Goal: Information Seeking & Learning: Learn about a topic

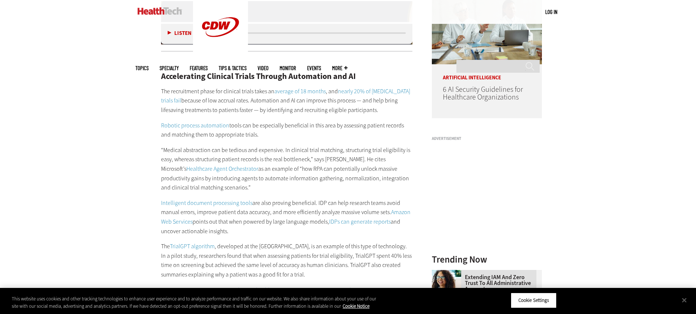
scroll to position [660, 0]
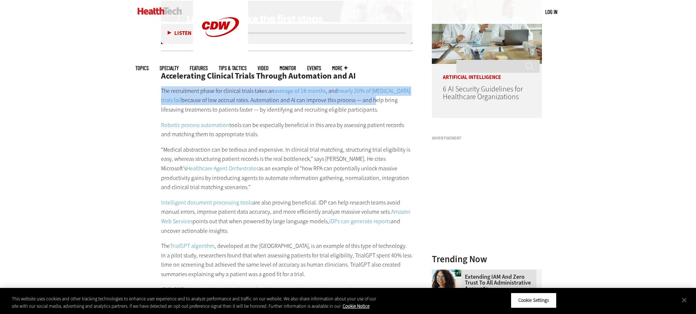
drag, startPoint x: 160, startPoint y: 90, endPoint x: 351, endPoint y: 104, distance: 191.6
copy p "The recruitment phase for clinical trials takes an average of 18 months , and n…"
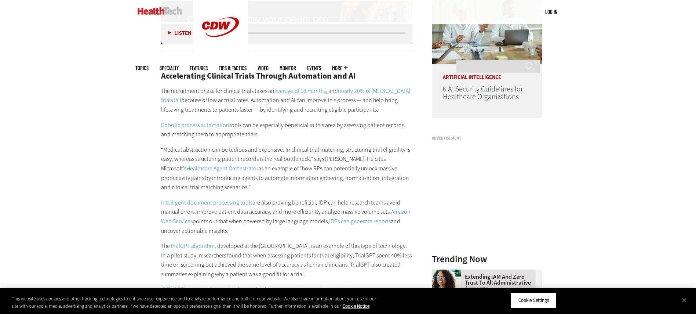
click at [319, 114] on p "The recruitment phase for clinical trials takes an average of 18 months , and n…" at bounding box center [287, 100] width 252 height 28
drag, startPoint x: 355, startPoint y: 111, endPoint x: 149, endPoint y: 93, distance: 207.0
copy p "The recruitment phase for clinical trials takes an average of 18 months , and n…"
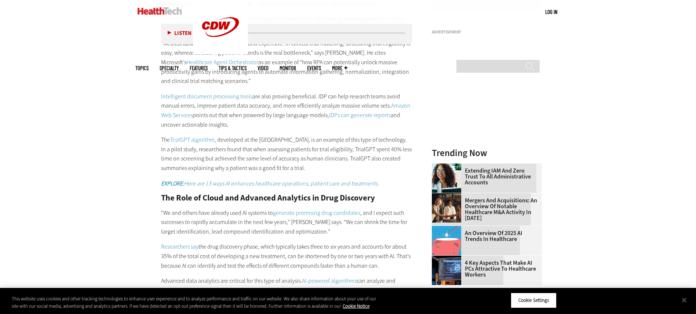
scroll to position [770, 0]
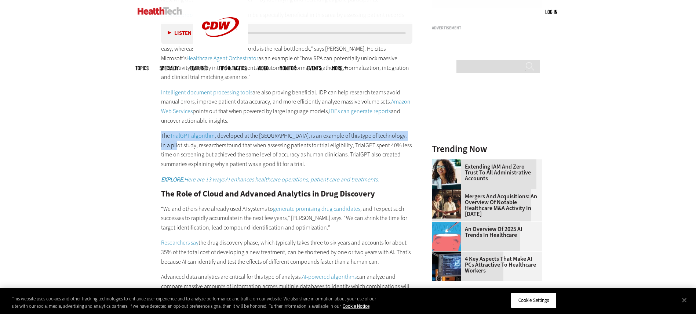
drag, startPoint x: 160, startPoint y: 132, endPoint x: 183, endPoint y: 142, distance: 25.3
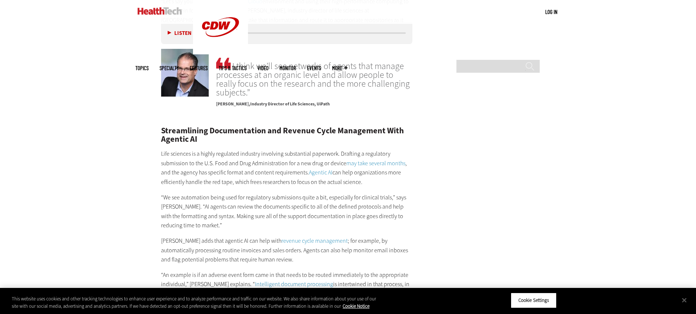
scroll to position [1155, 0]
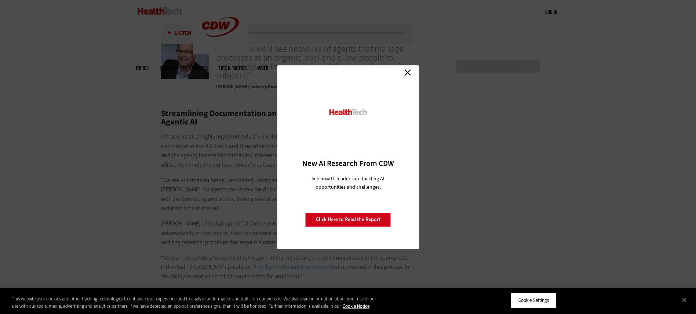
click at [406, 70] on link "Close" at bounding box center [407, 72] width 11 height 11
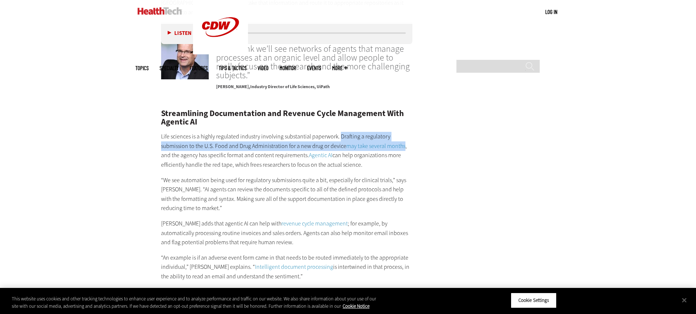
drag, startPoint x: 339, startPoint y: 127, endPoint x: 403, endPoint y: 138, distance: 65.5
click at [403, 138] on p "Life sciences is a highly regulated industry involving substantial paperwork. D…" at bounding box center [287, 150] width 252 height 37
copy p "Drafting a regulatory submission to the U.S. Food and Drug Administration for a…"
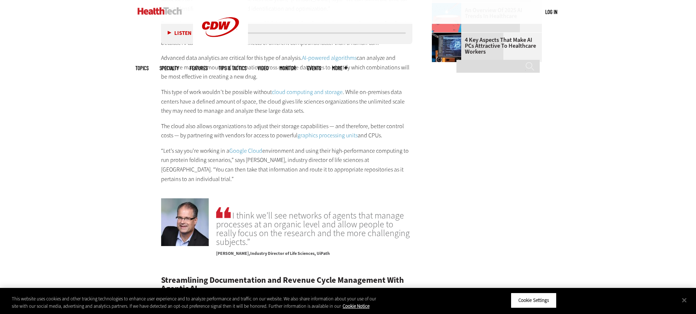
scroll to position [935, 0]
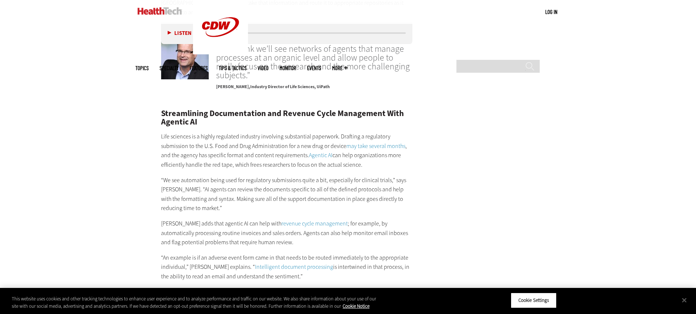
click at [362, 190] on p "“We see automation being used for regulatory submissions quite a bit, especiall…" at bounding box center [287, 193] width 252 height 37
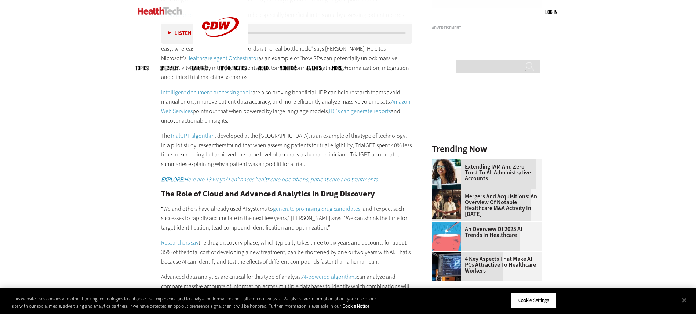
scroll to position [825, 0]
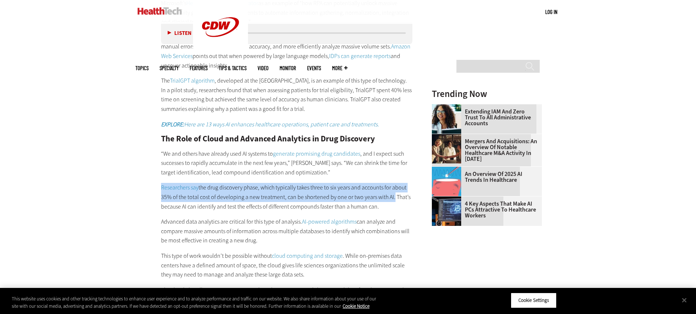
drag, startPoint x: 160, startPoint y: 187, endPoint x: 392, endPoint y: 197, distance: 232.0
click at [392, 197] on article "[DATE] Twitter Facebook LinkedIn Reddit Flipboard Email Artificial Intelligence…" at bounding box center [279, 279] width 266 height 1538
copy p "Researchers say the drug discovery phase, which typically takes three to six ye…"
